Goal: Task Accomplishment & Management: Manage account settings

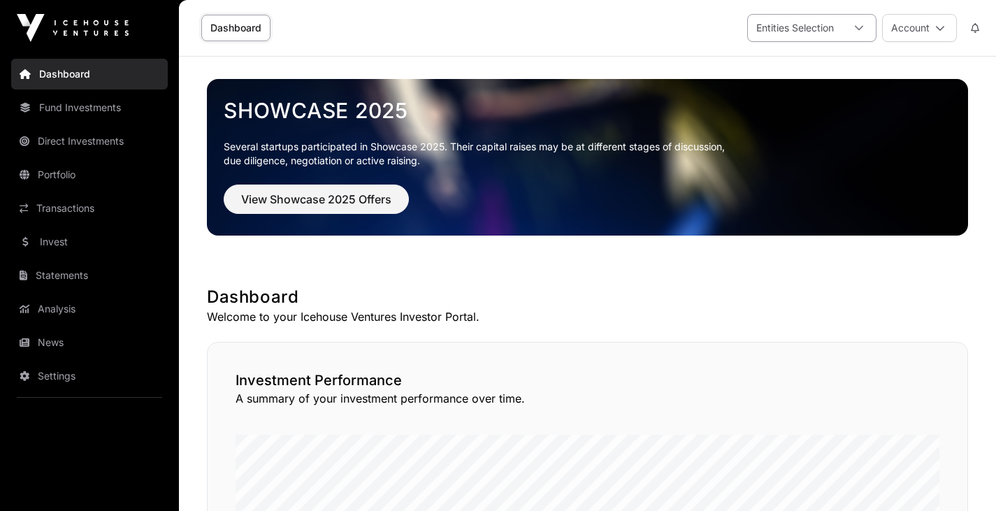
click at [857, 34] on div at bounding box center [860, 28] width 34 height 27
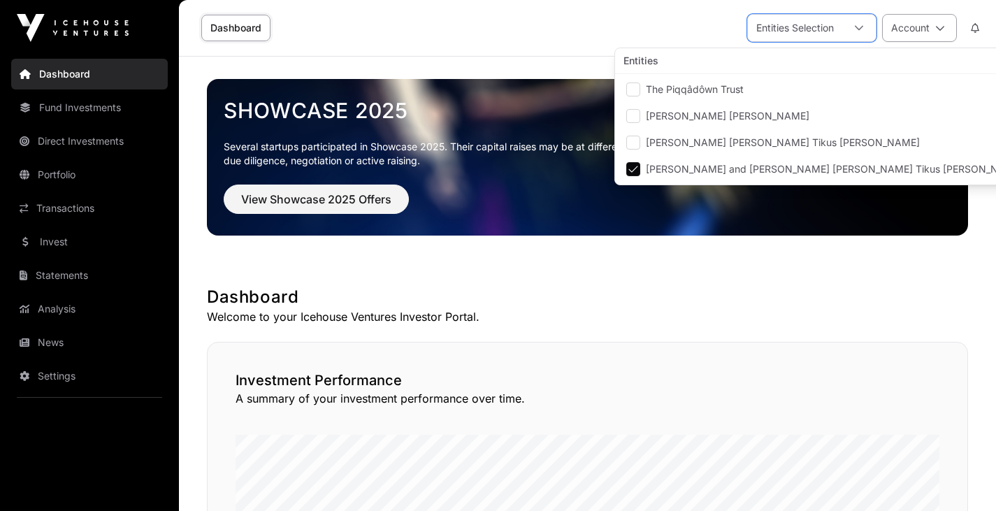
click at [939, 26] on icon at bounding box center [941, 28] width 10 height 10
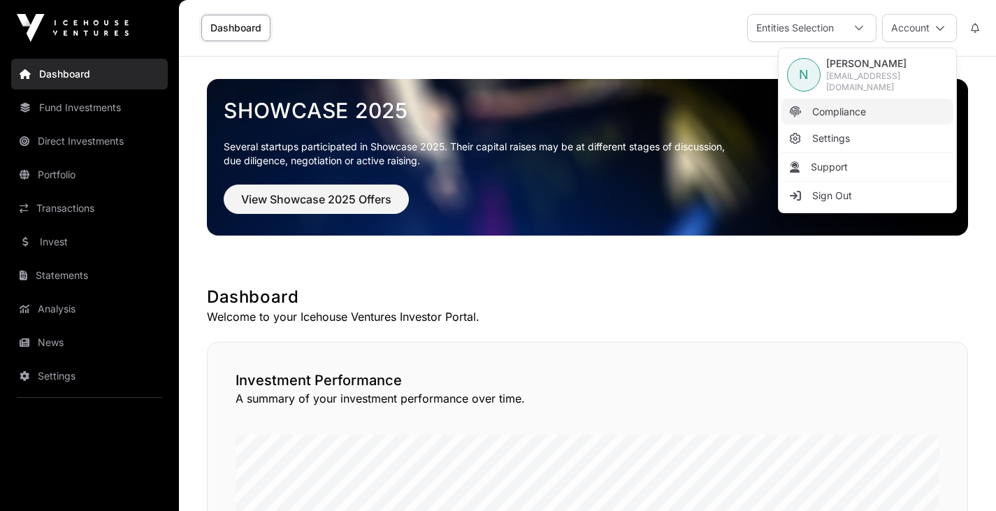
click at [843, 113] on span "Compliance" at bounding box center [840, 112] width 54 height 14
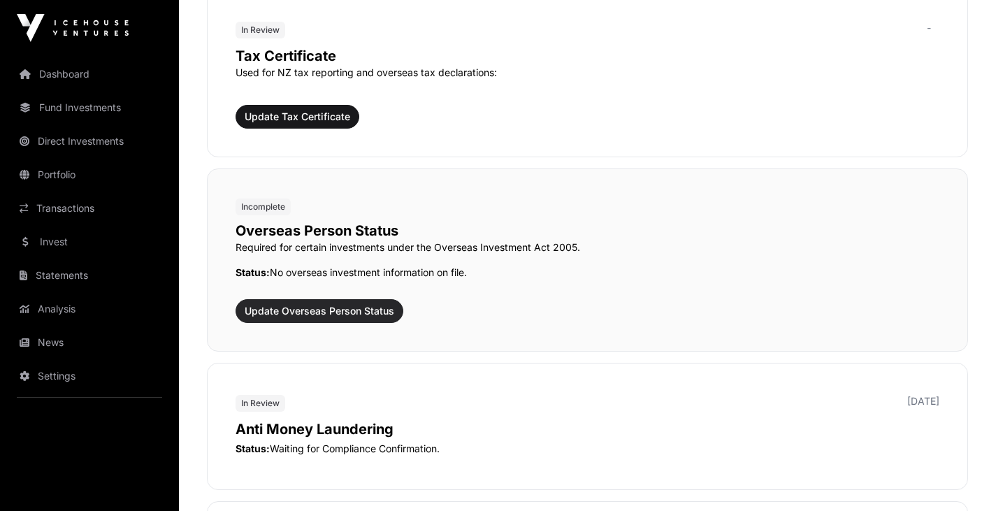
scroll to position [1334, 0]
click at [344, 306] on span "Update Overseas Person Status" at bounding box center [320, 310] width 150 height 14
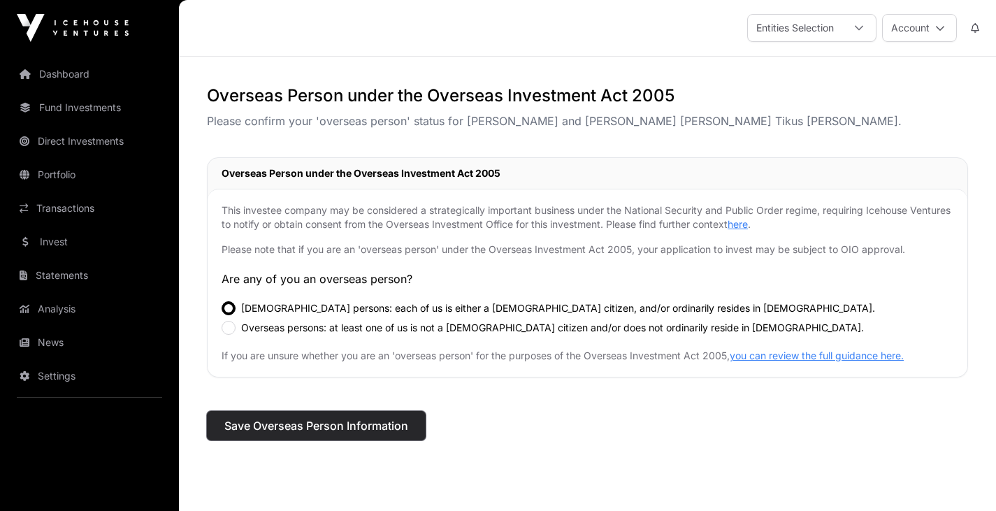
click at [324, 422] on span "Save Overseas Person Information" at bounding box center [316, 425] width 184 height 17
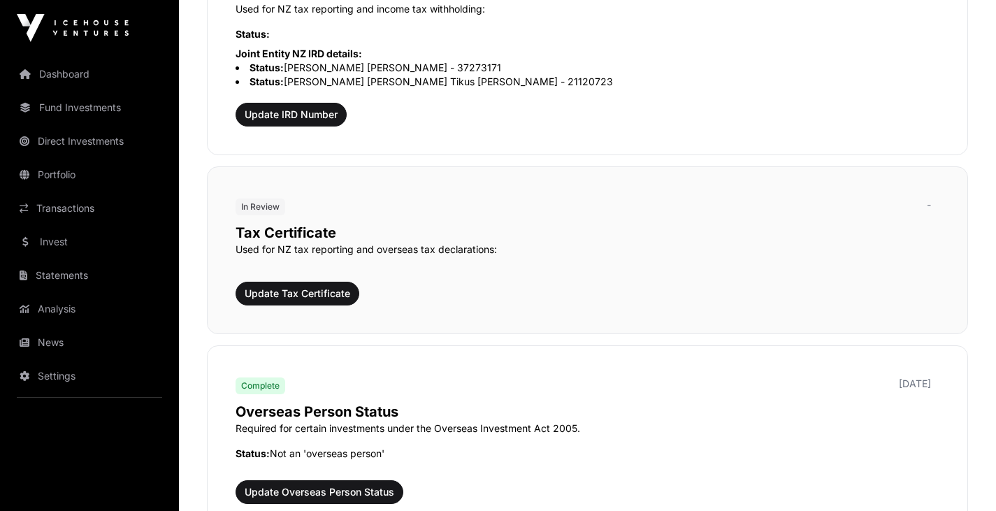
scroll to position [1215, 0]
click at [318, 294] on span "Update Tax Certificate" at bounding box center [298, 293] width 106 height 14
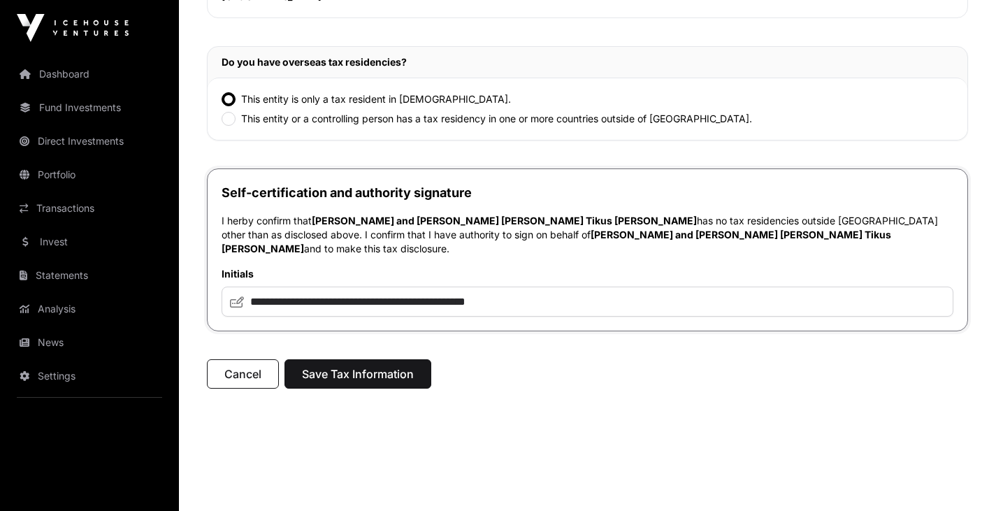
scroll to position [362, 0]
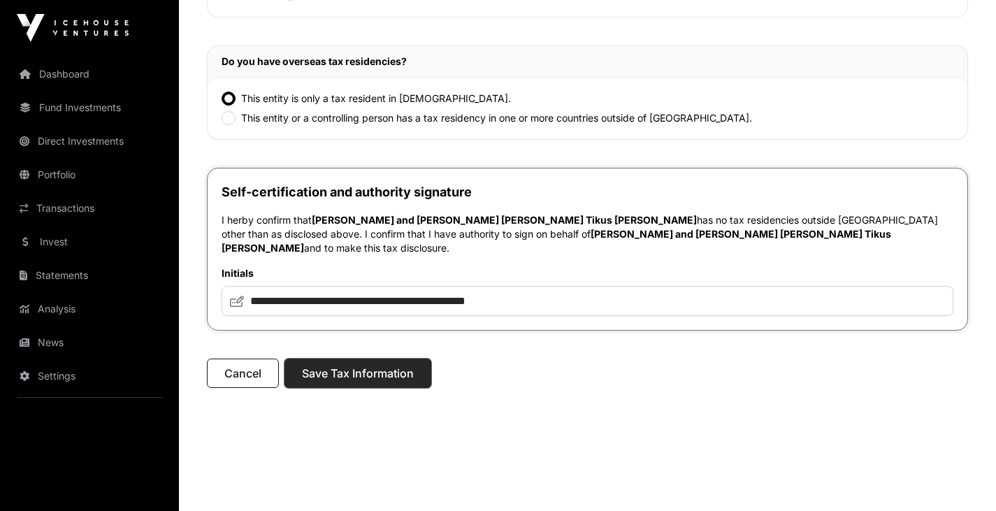
click at [371, 365] on span "Save Tax Information" at bounding box center [358, 373] width 112 height 17
